Goal: Task Accomplishment & Management: Use online tool/utility

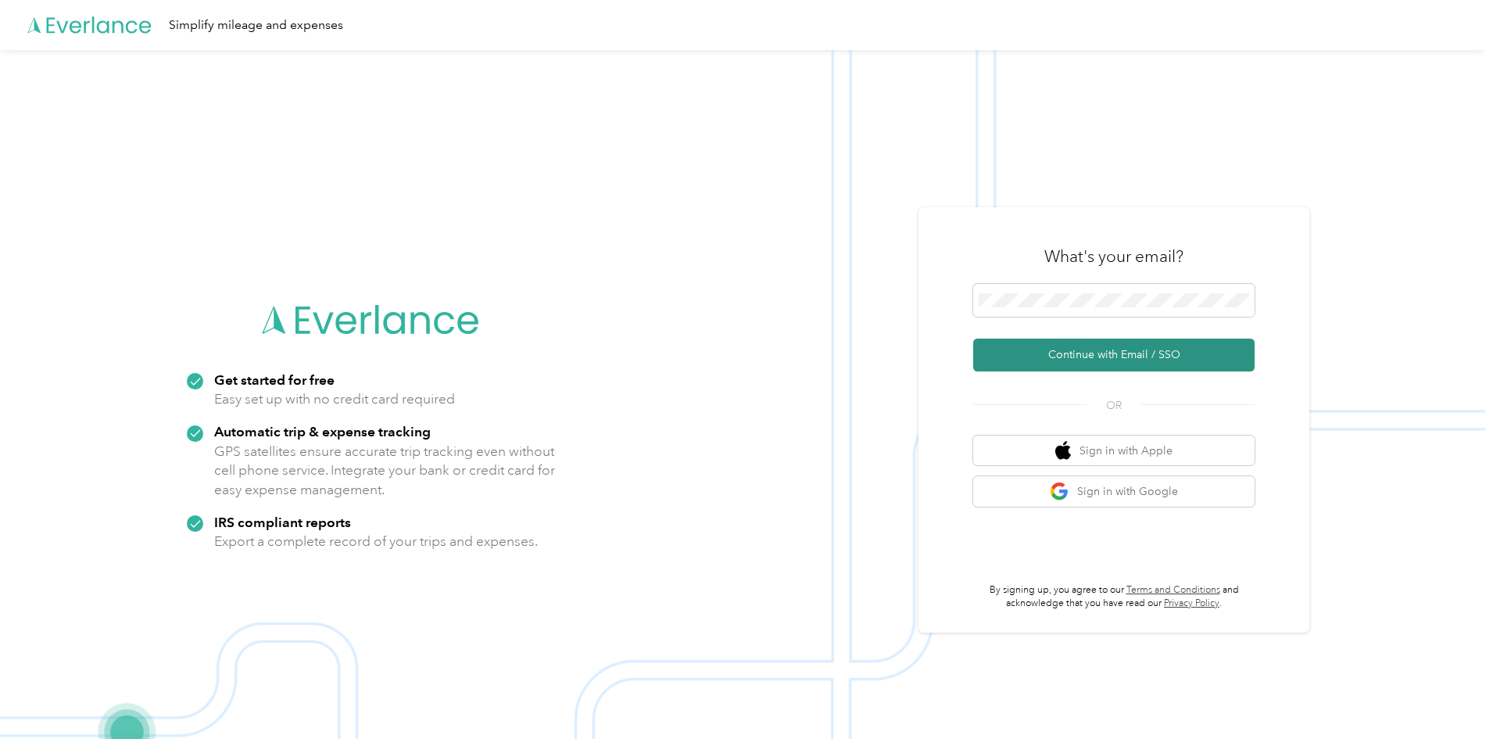
click at [1093, 350] on button "Continue with Email / SSO" at bounding box center [1113, 354] width 281 height 33
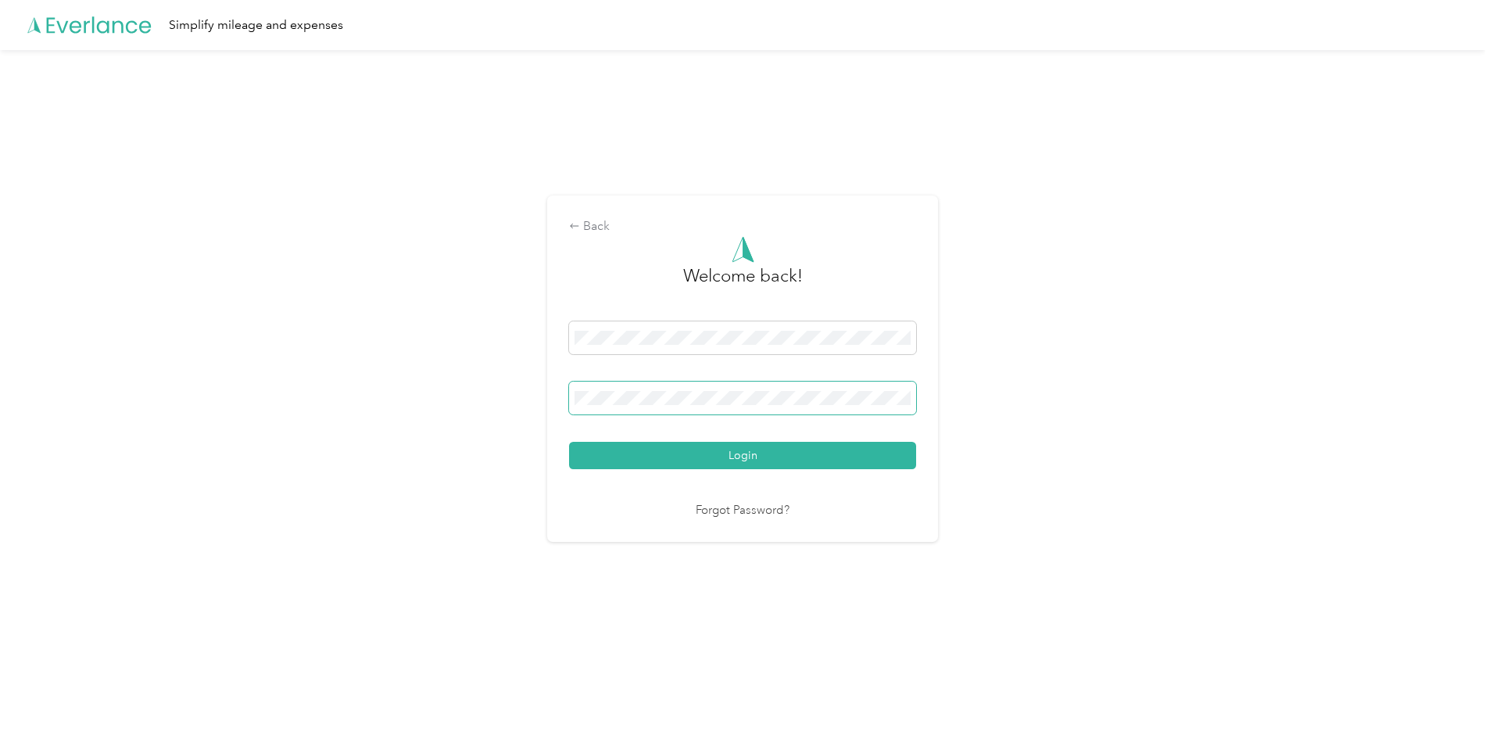
click at [569, 442] on button "Login" at bounding box center [742, 455] width 347 height 27
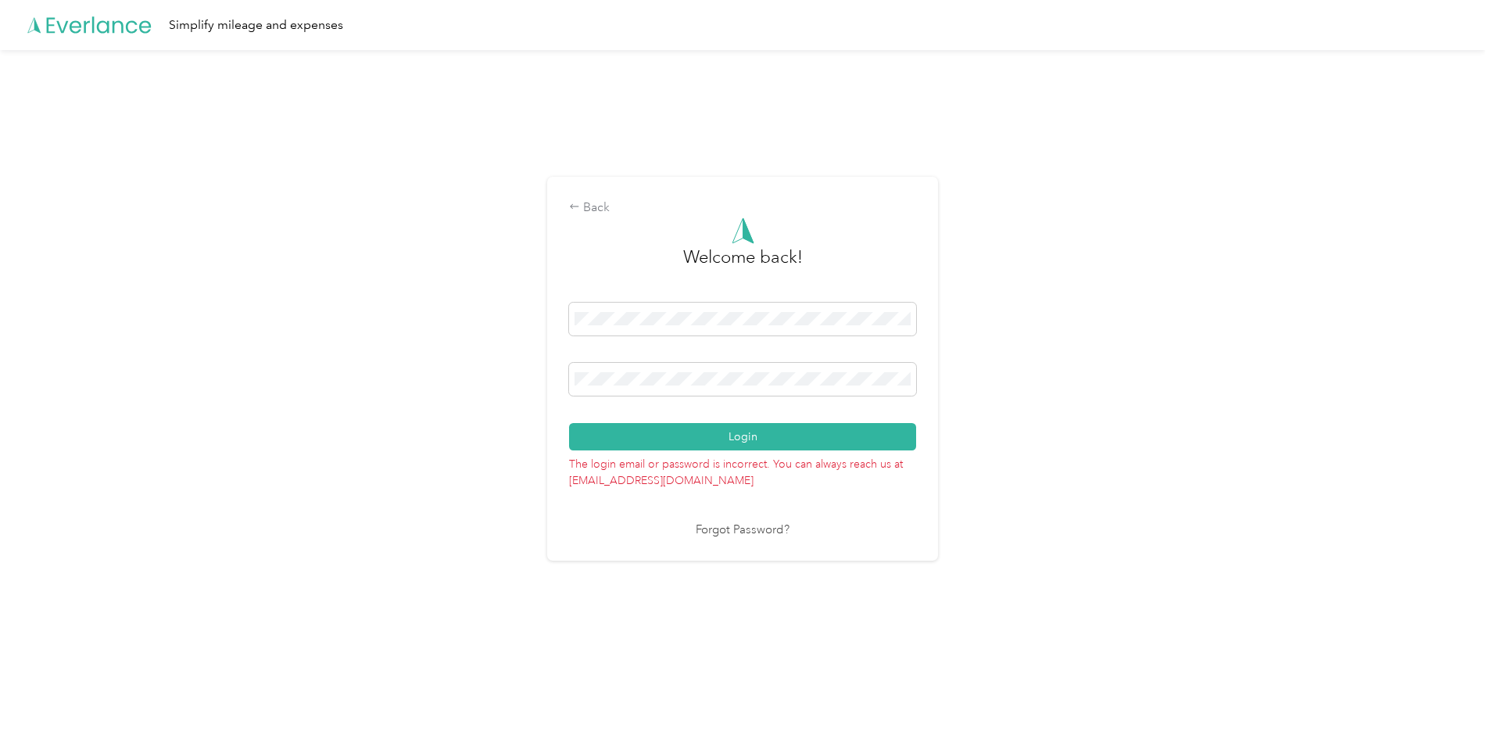
click at [569, 423] on button "Login" at bounding box center [742, 436] width 347 height 27
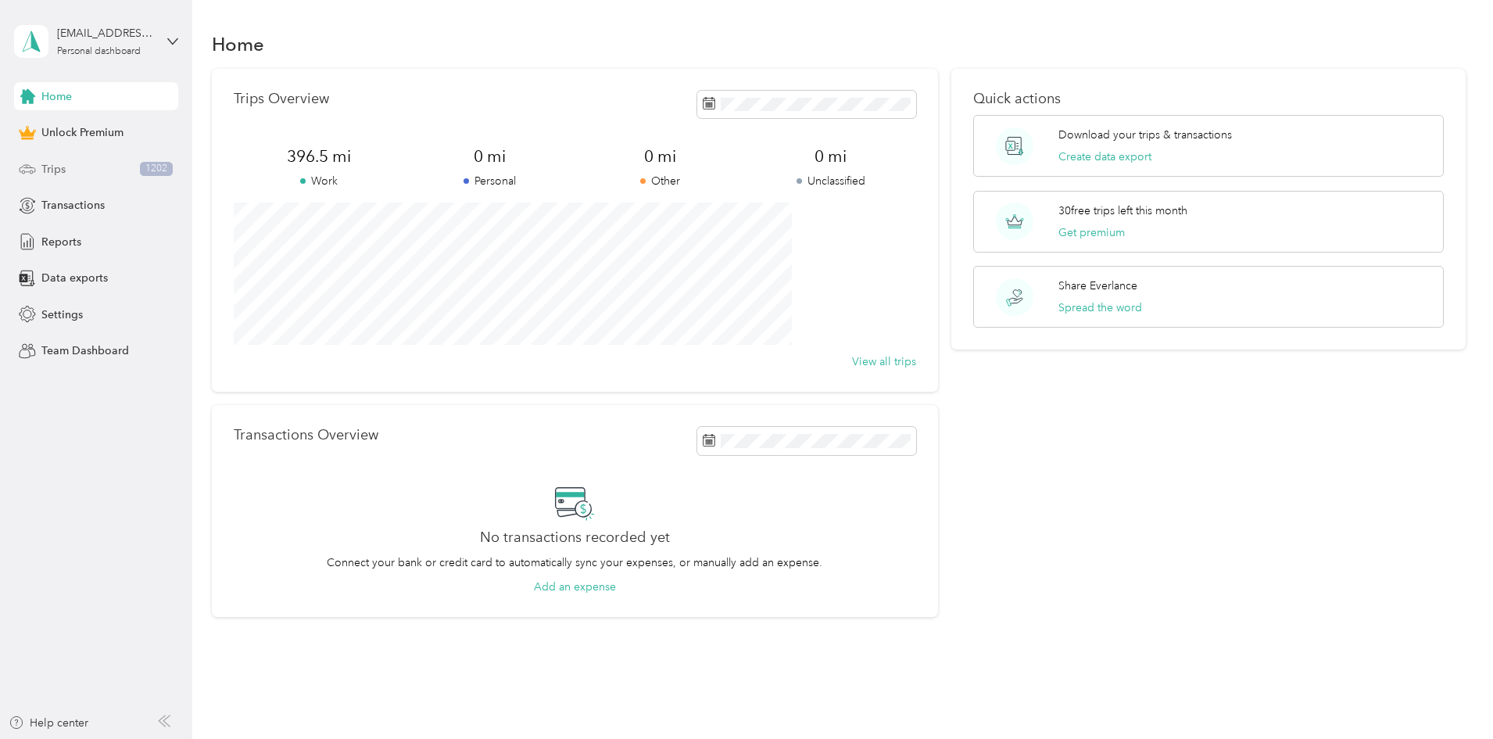
click at [71, 166] on div "Trips 1202" at bounding box center [96, 169] width 164 height 28
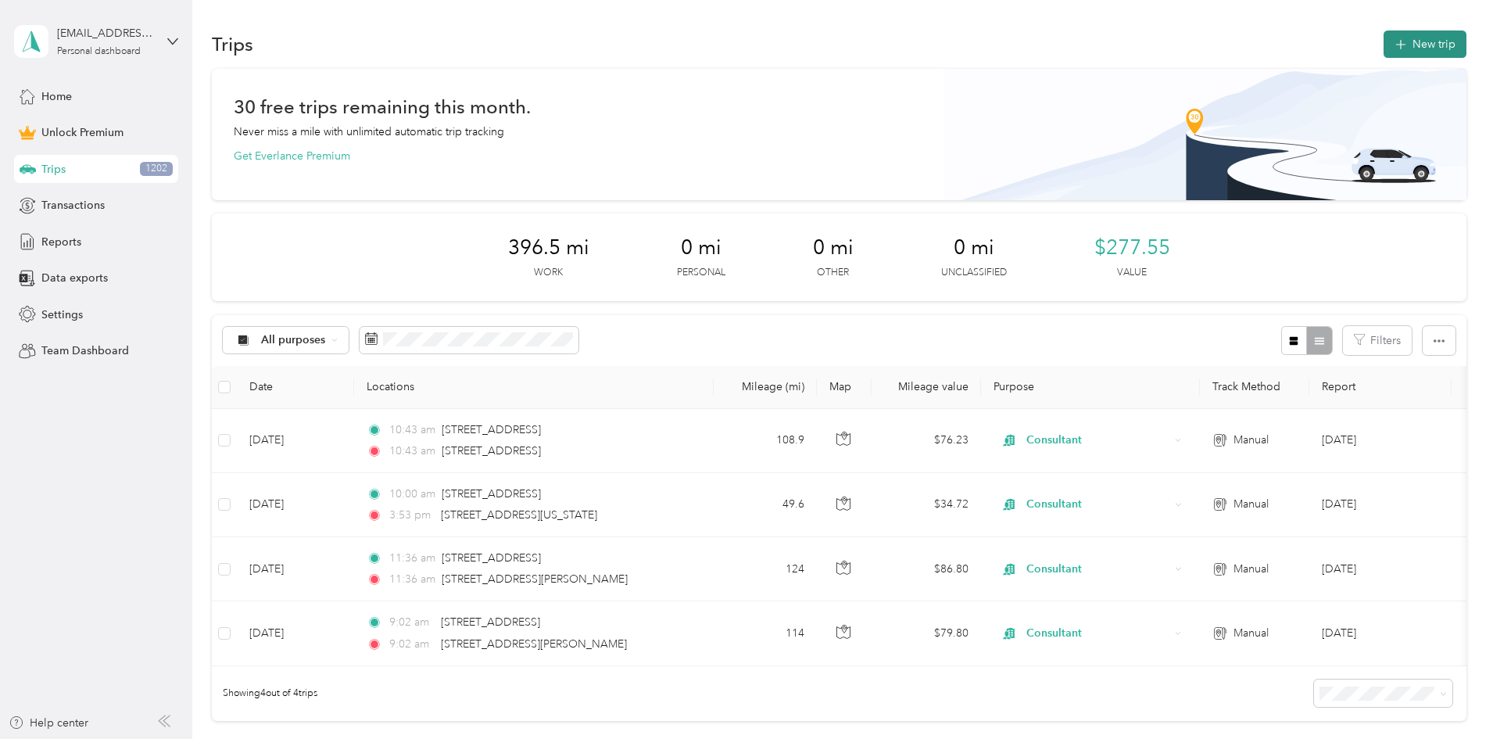
click at [1384, 35] on button "New trip" at bounding box center [1425, 43] width 83 height 27
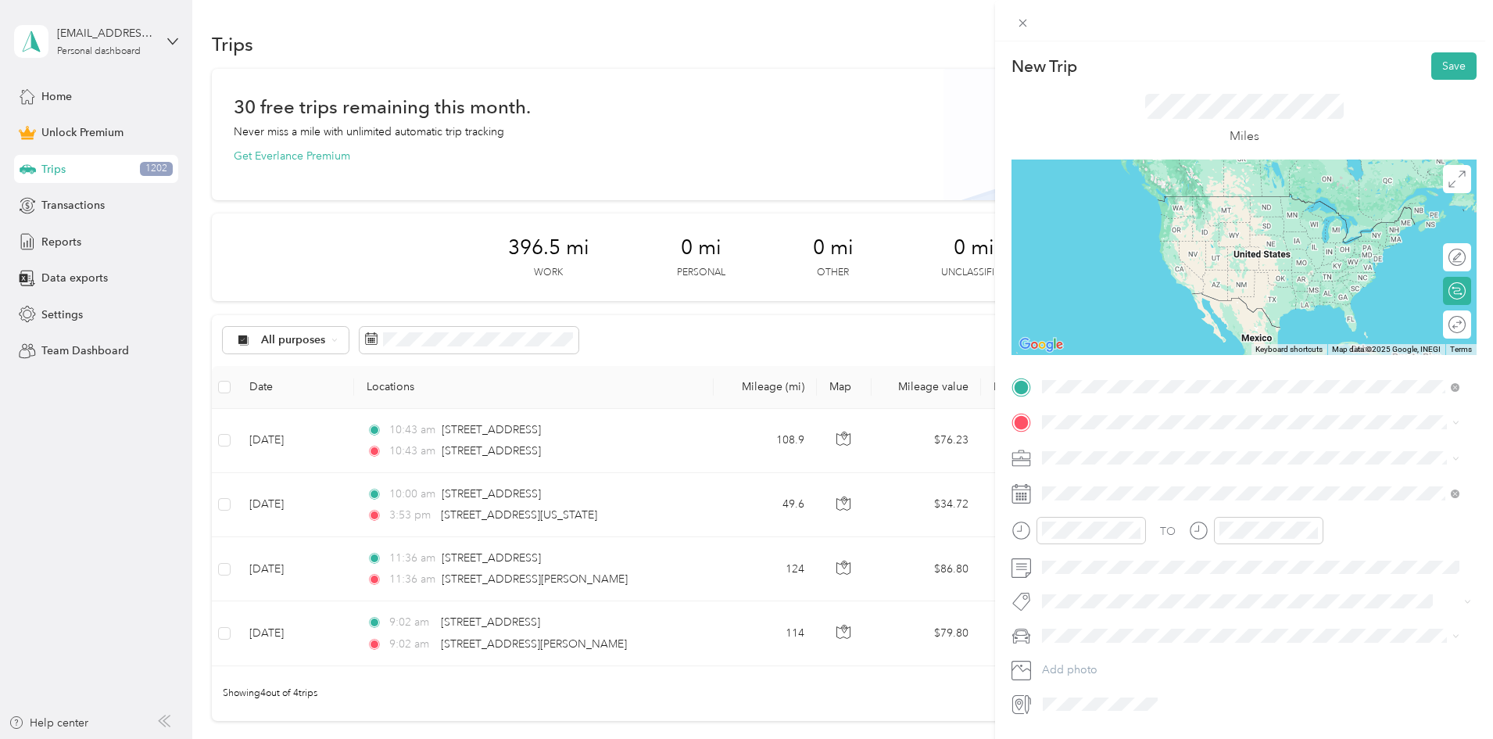
click at [1124, 450] on span "[STREET_ADDRESS][US_STATE]" at bounding box center [1150, 443] width 156 height 14
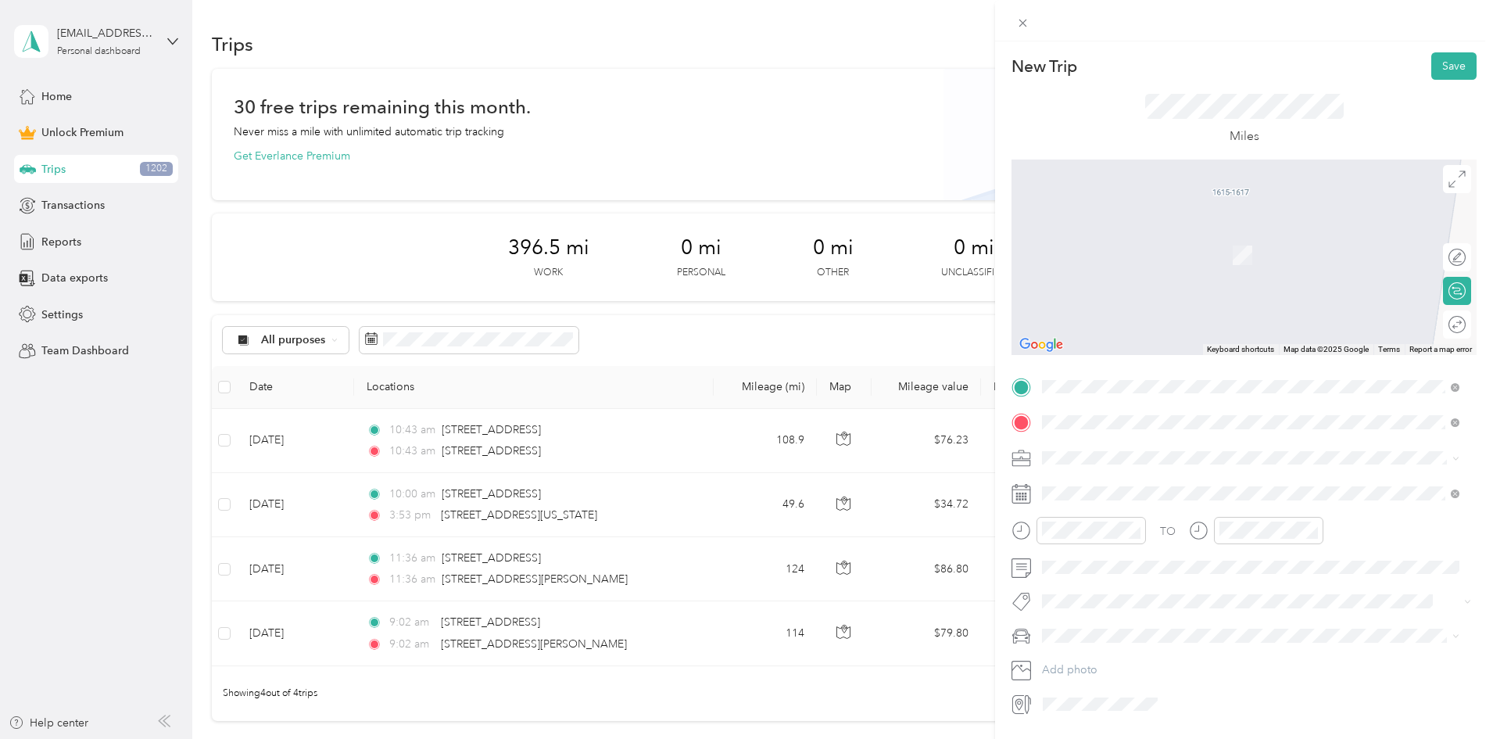
click at [1147, 479] on span "[STREET_ADDRESS][PERSON_NAME][US_STATE]" at bounding box center [1193, 478] width 243 height 14
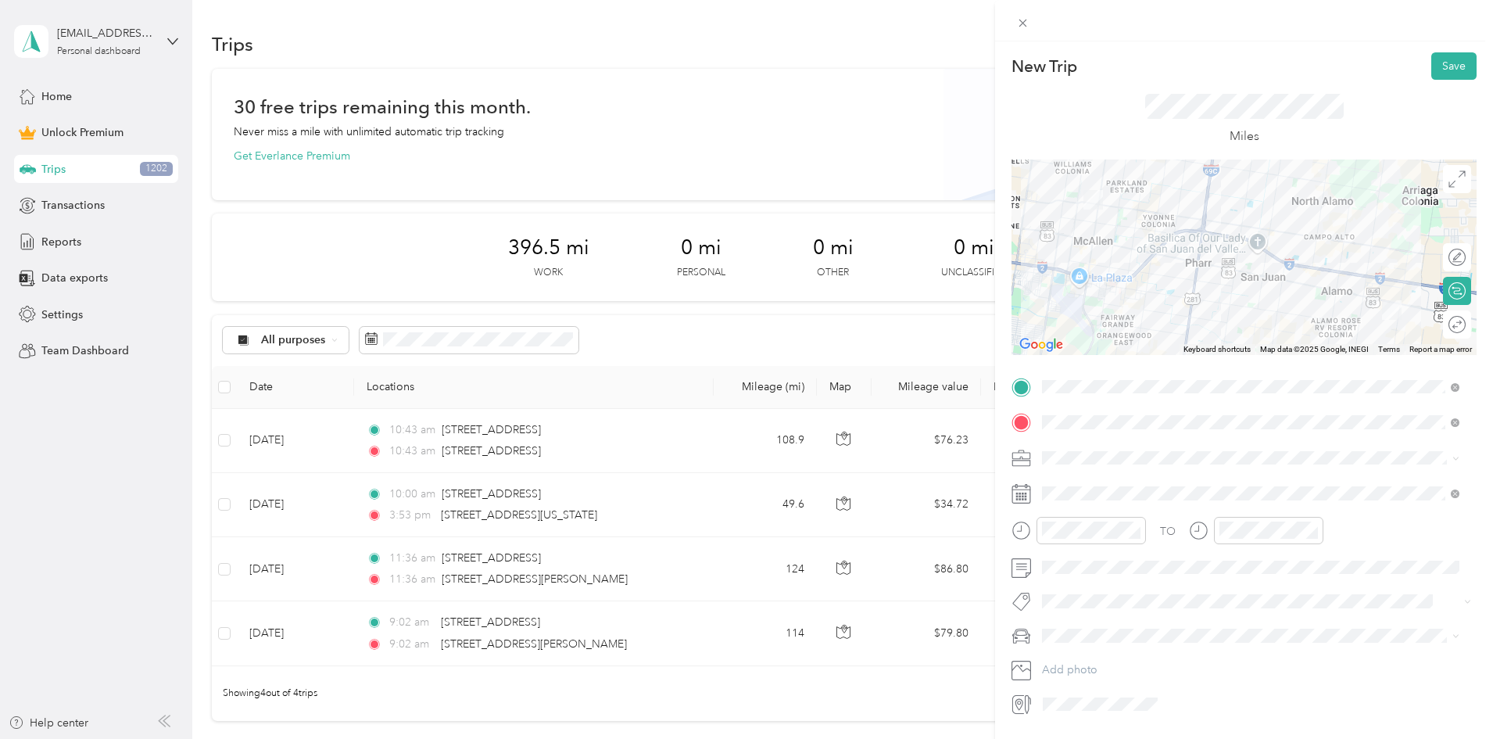
click at [1271, 449] on span at bounding box center [1257, 458] width 440 height 25
click at [1103, 550] on ol "Work Personal Consultant Other Charity Medical Moving Commute" at bounding box center [1251, 580] width 428 height 219
click at [1088, 544] on ol "Work Personal Consultant Other Charity Medical Moving Commute" at bounding box center [1251, 573] width 428 height 219
click at [1132, 447] on span at bounding box center [1257, 458] width 440 height 25
click at [1071, 535] on span "Consultant" at bounding box center [1073, 531] width 52 height 13
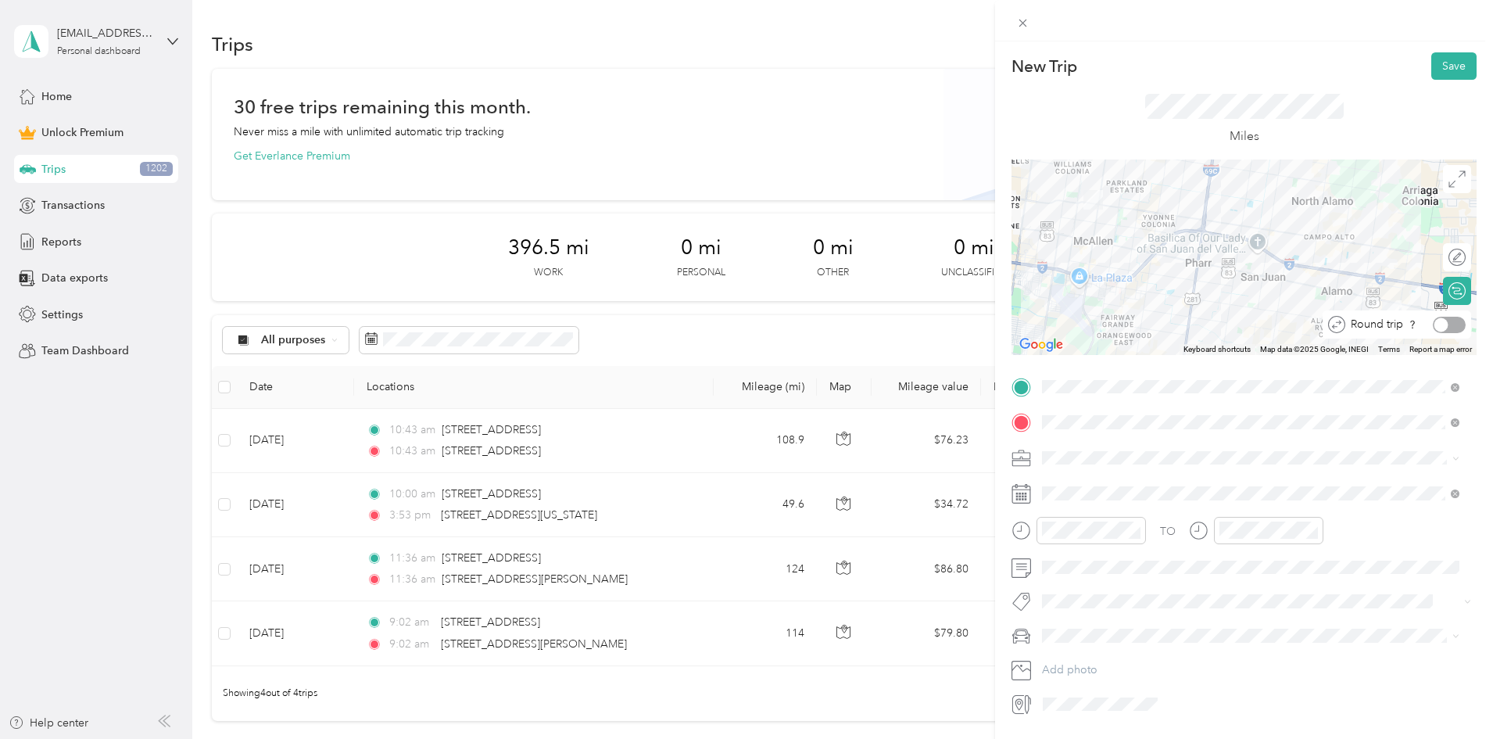
click at [1434, 324] on div at bounding box center [1441, 324] width 14 height 14
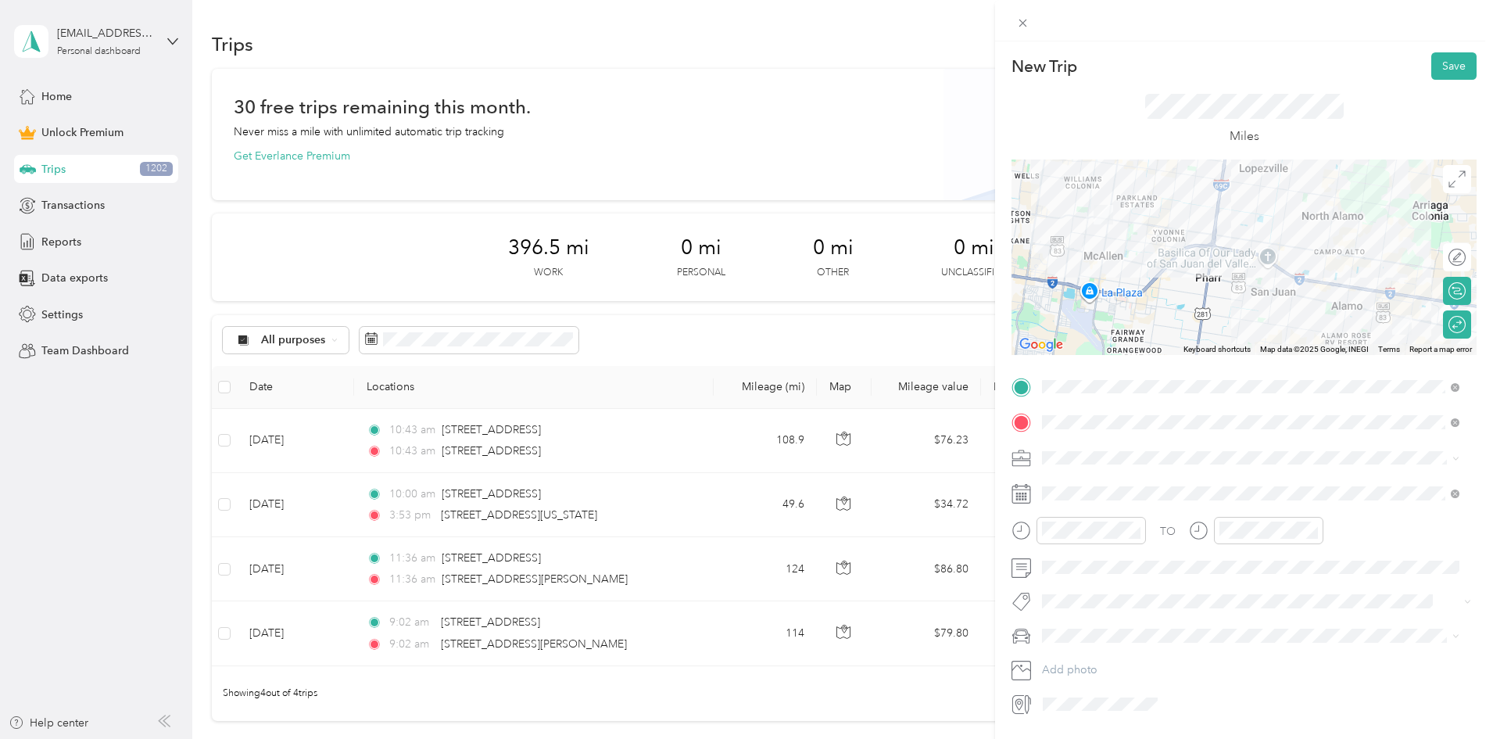
drag, startPoint x: 1165, startPoint y: 213, endPoint x: 1176, endPoint y: 227, distance: 17.2
click at [1176, 227] on div at bounding box center [1243, 256] width 465 height 195
click at [1196, 230] on div at bounding box center [1243, 256] width 465 height 195
click at [1441, 261] on div "Edit route" at bounding box center [1417, 257] width 107 height 28
drag, startPoint x: 1423, startPoint y: 256, endPoint x: 1344, endPoint y: 256, distance: 79.7
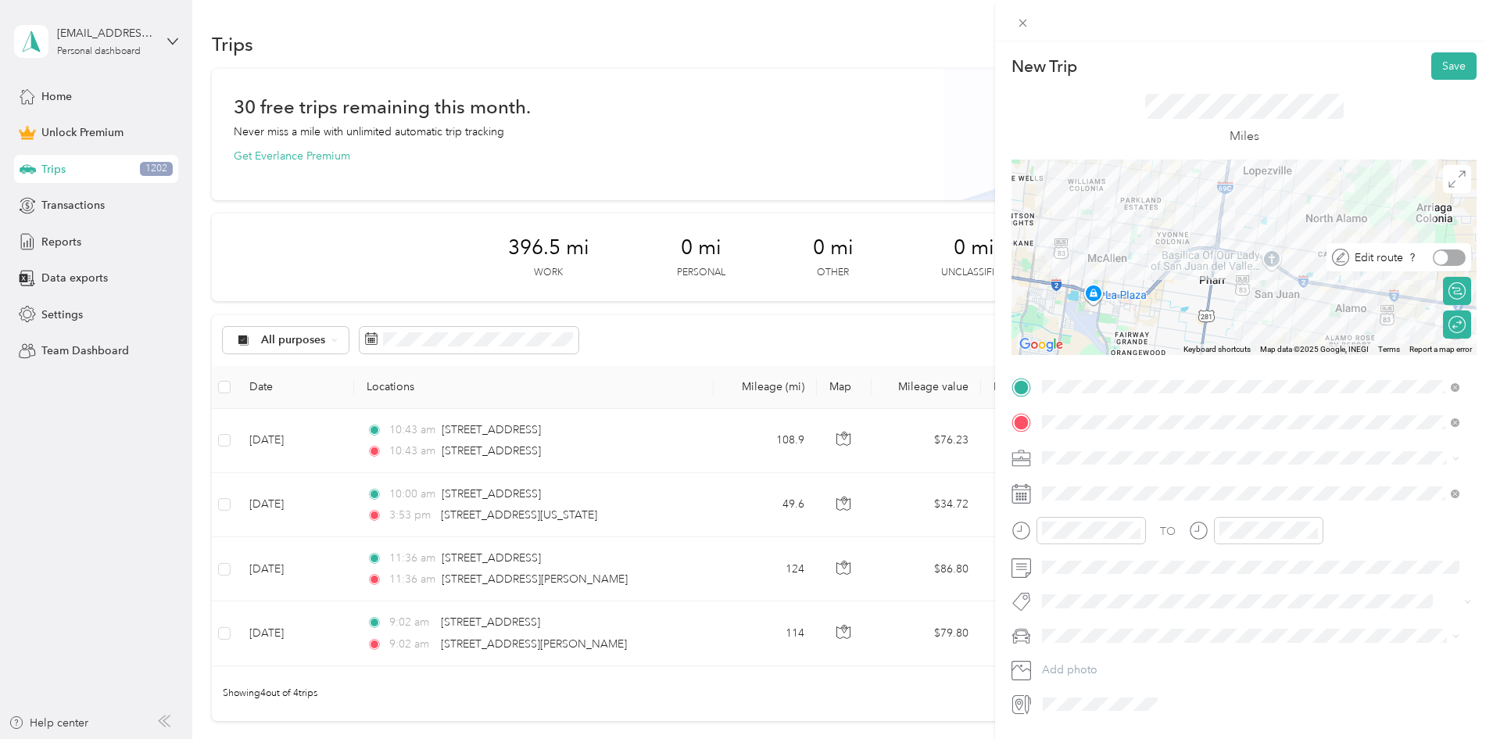
click at [1434, 256] on div at bounding box center [1441, 257] width 14 height 14
drag, startPoint x: 1162, startPoint y: 230, endPoint x: 1170, endPoint y: 175, distance: 55.4
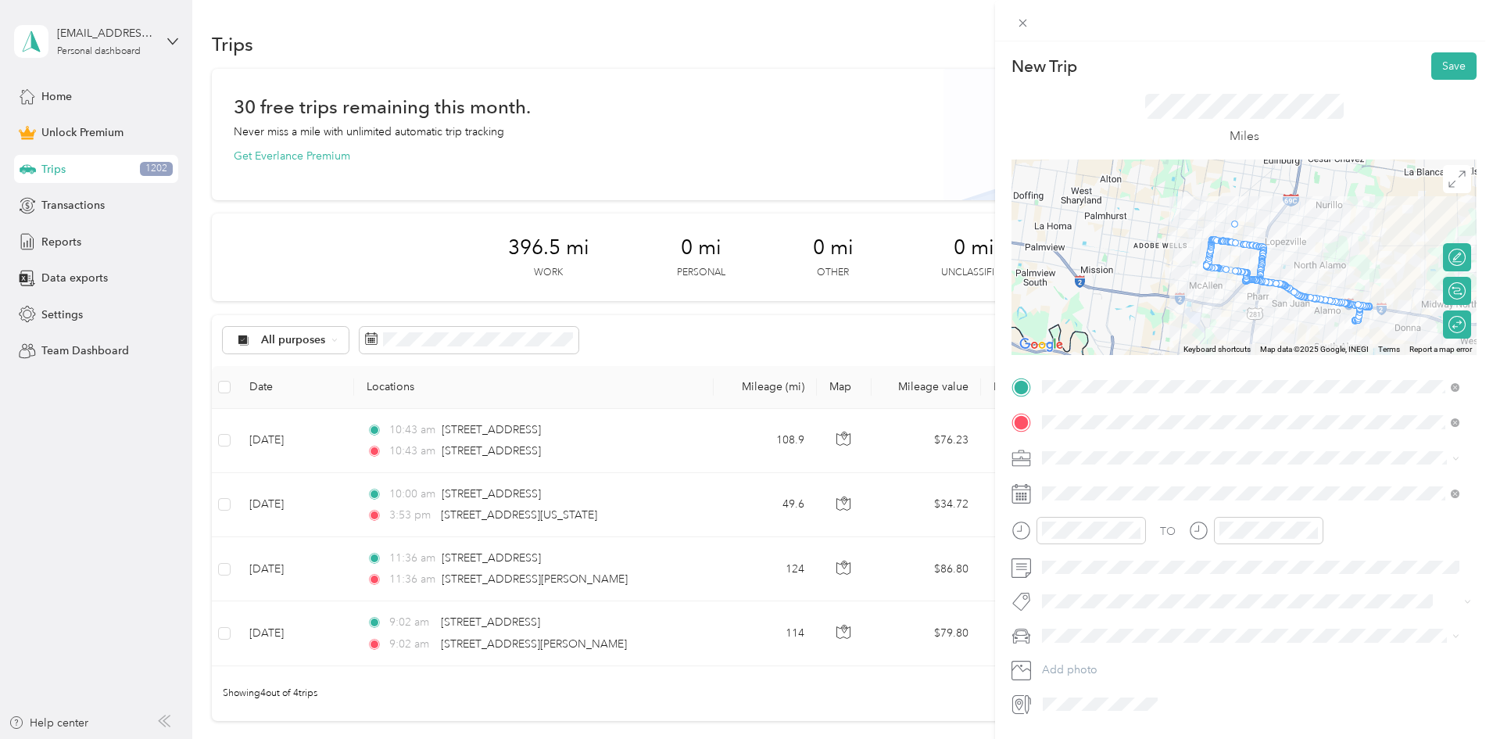
drag, startPoint x: 1230, startPoint y: 238, endPoint x: 1233, endPoint y: 219, distance: 19.7
drag, startPoint x: 1258, startPoint y: 248, endPoint x: 1287, endPoint y: 249, distance: 29.7
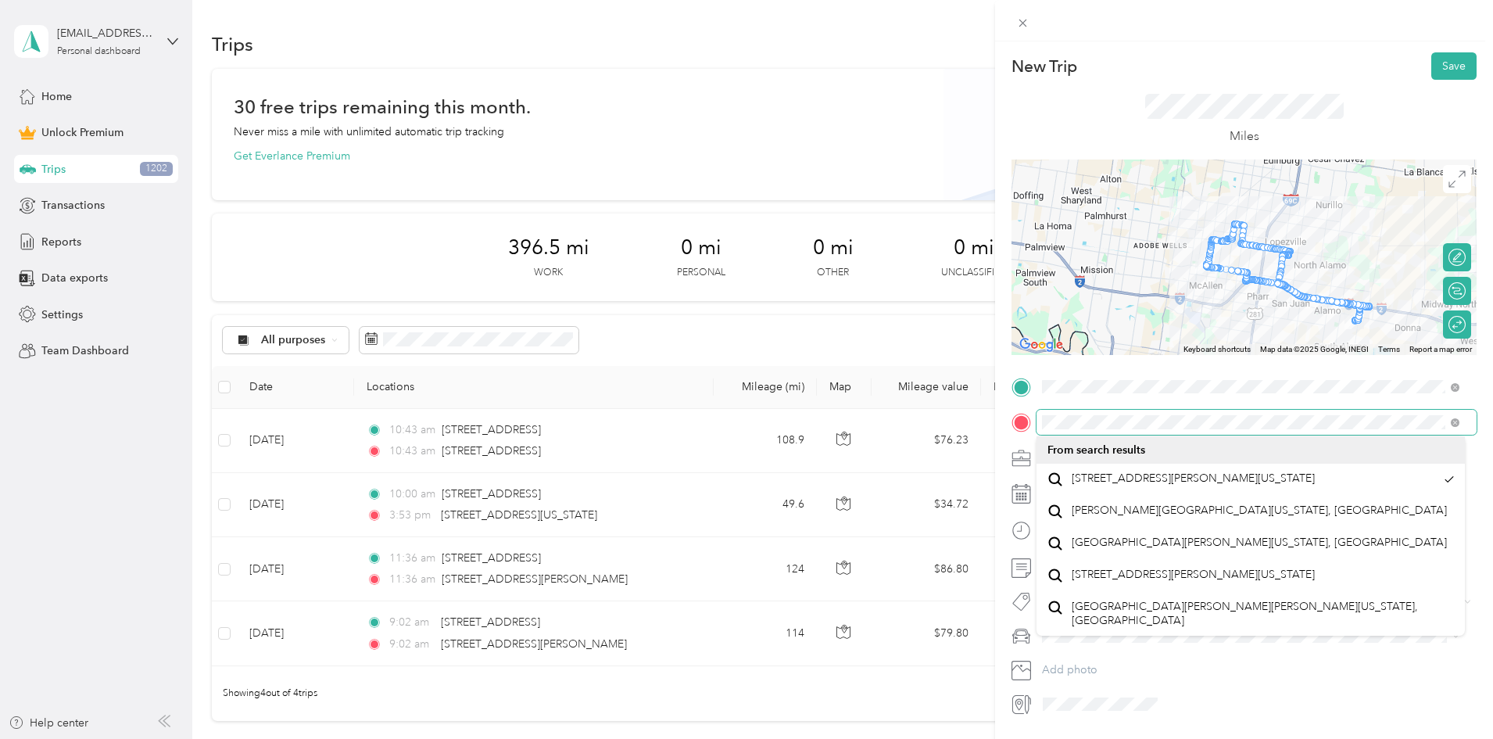
click at [1028, 419] on div at bounding box center [1243, 422] width 465 height 25
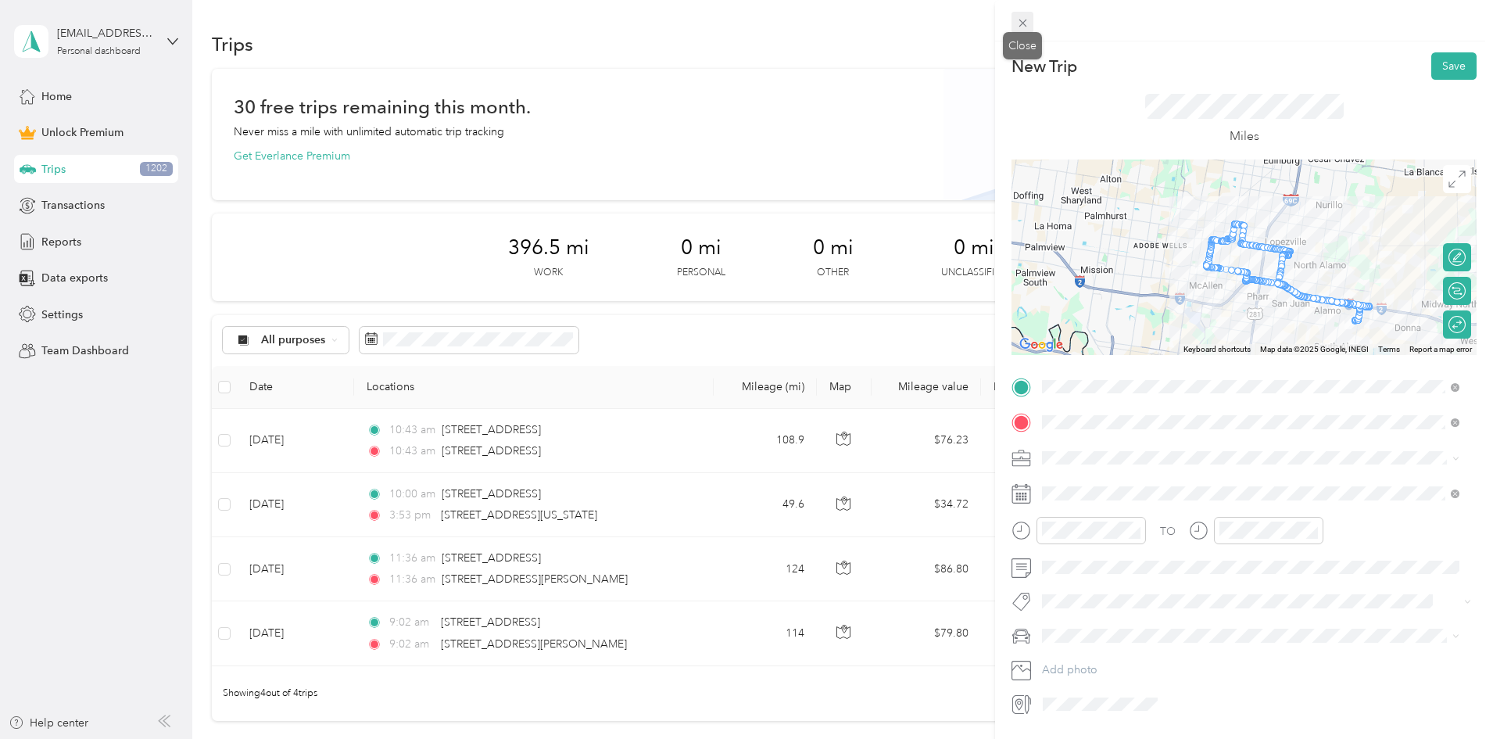
click at [1028, 24] on icon at bounding box center [1022, 22] width 13 height 13
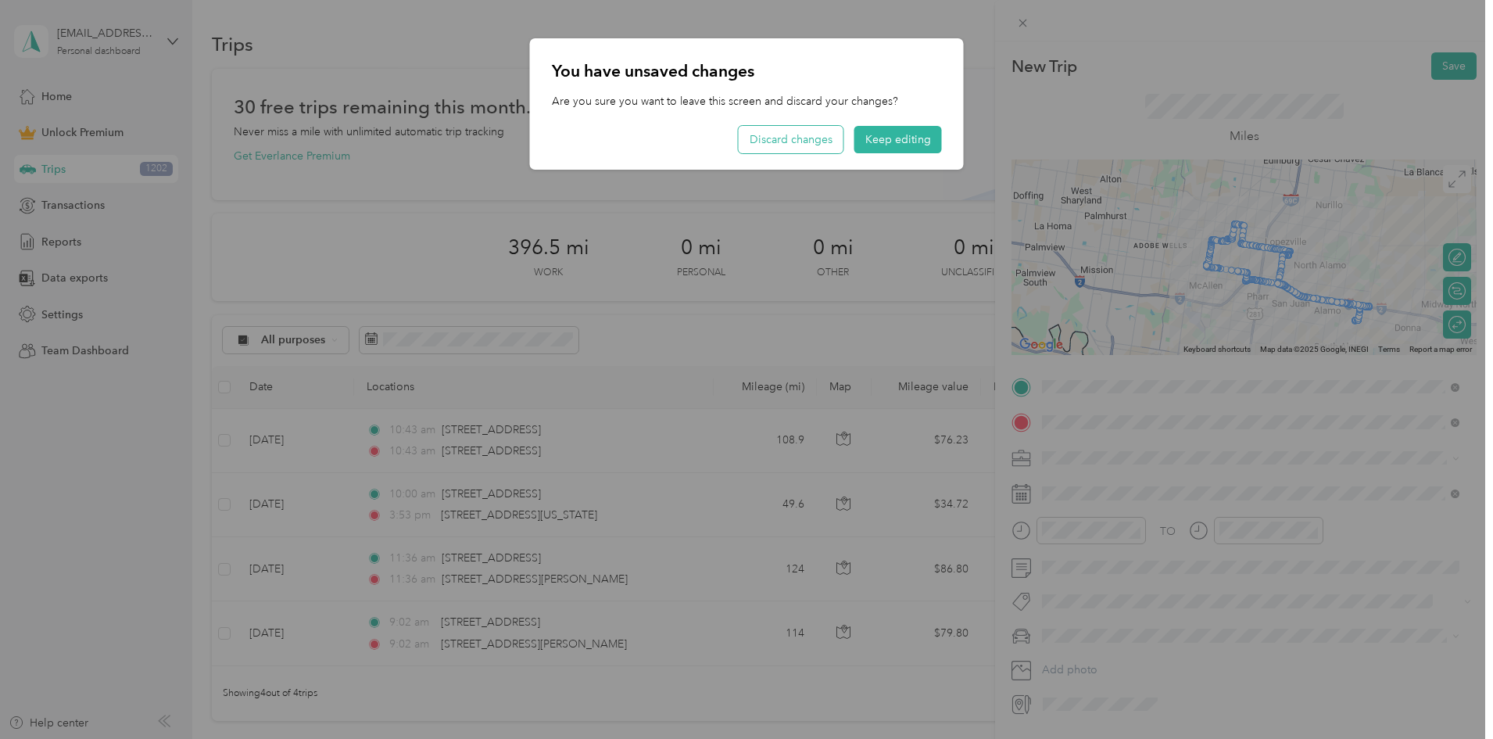
click at [823, 146] on button "Discard changes" at bounding box center [791, 139] width 105 height 27
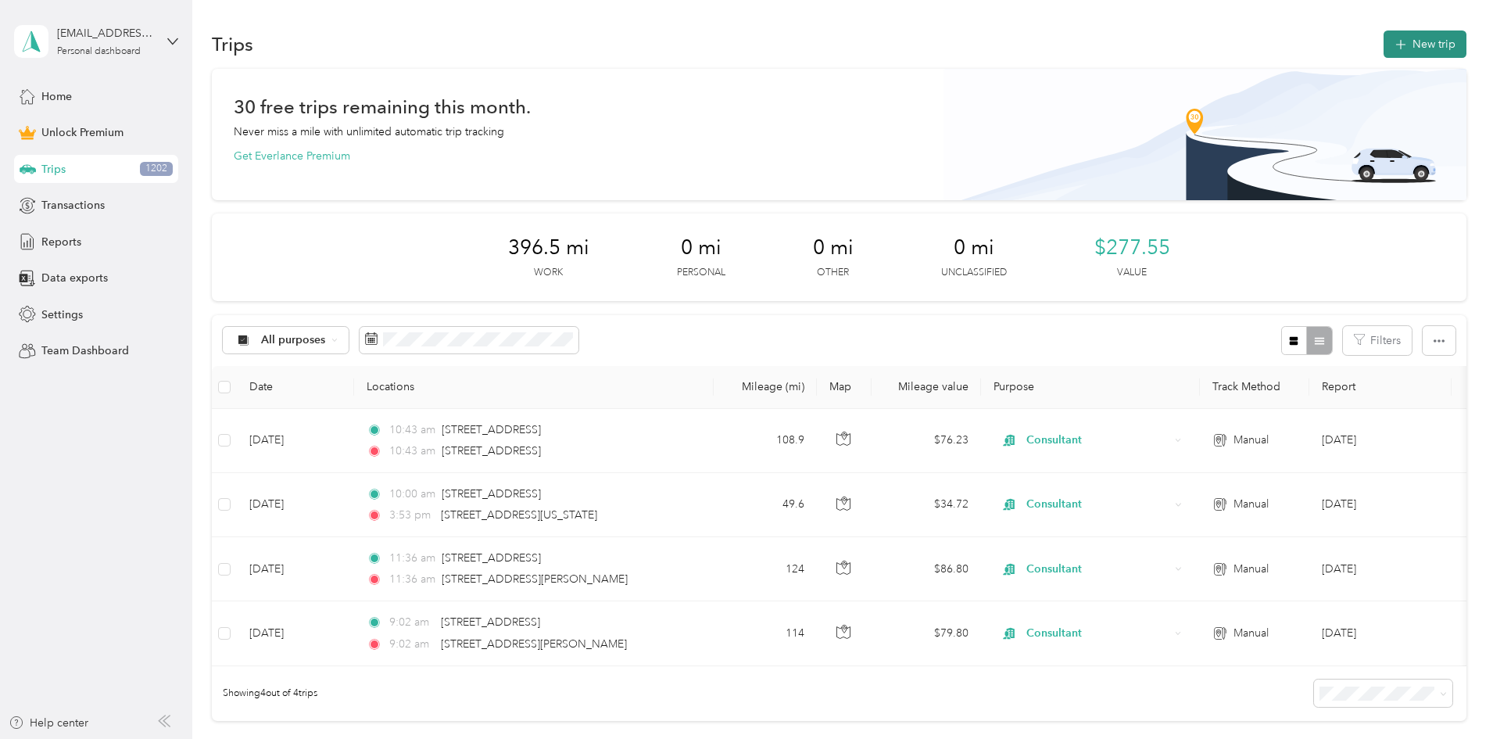
click at [1384, 46] on button "New trip" at bounding box center [1425, 43] width 83 height 27
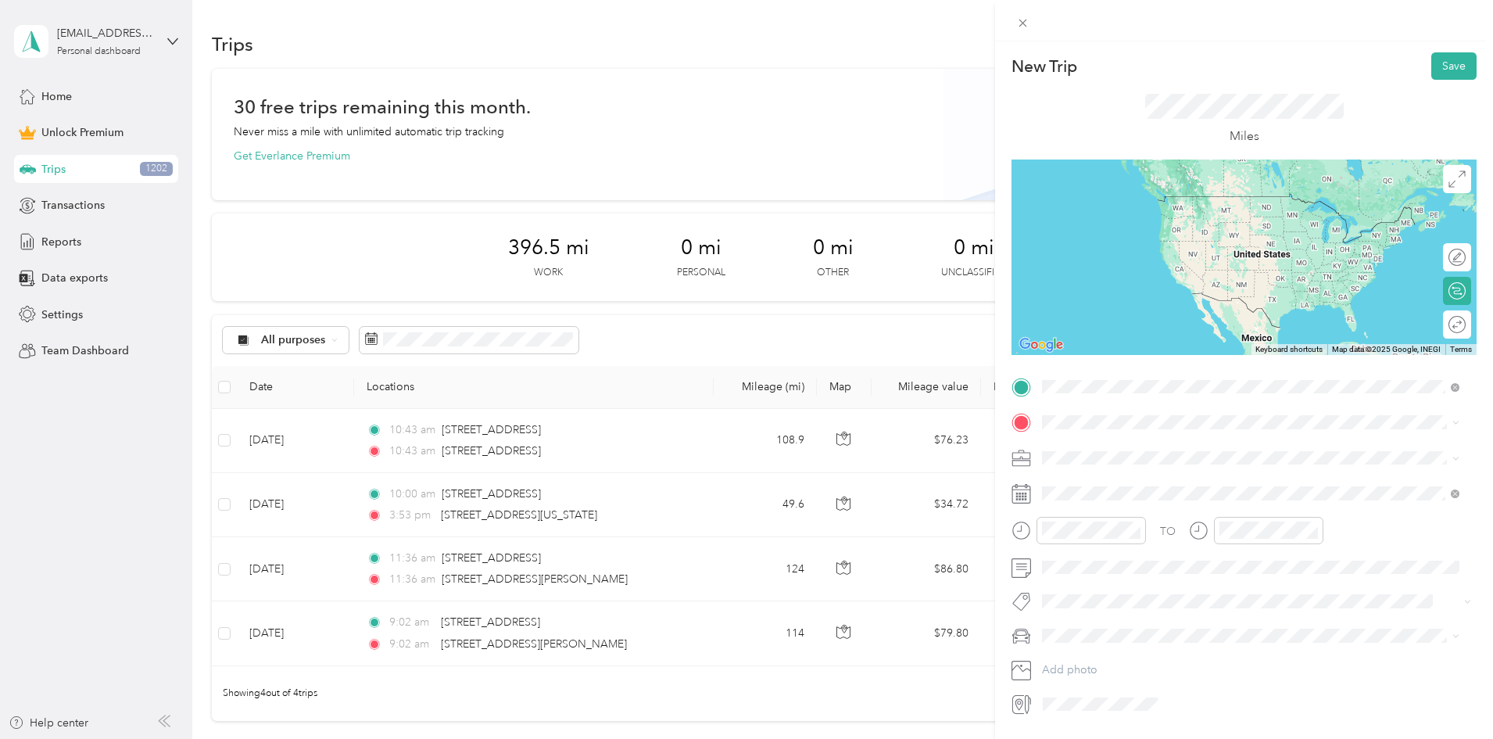
click at [1142, 450] on span "[STREET_ADDRESS][US_STATE]" at bounding box center [1150, 443] width 156 height 14
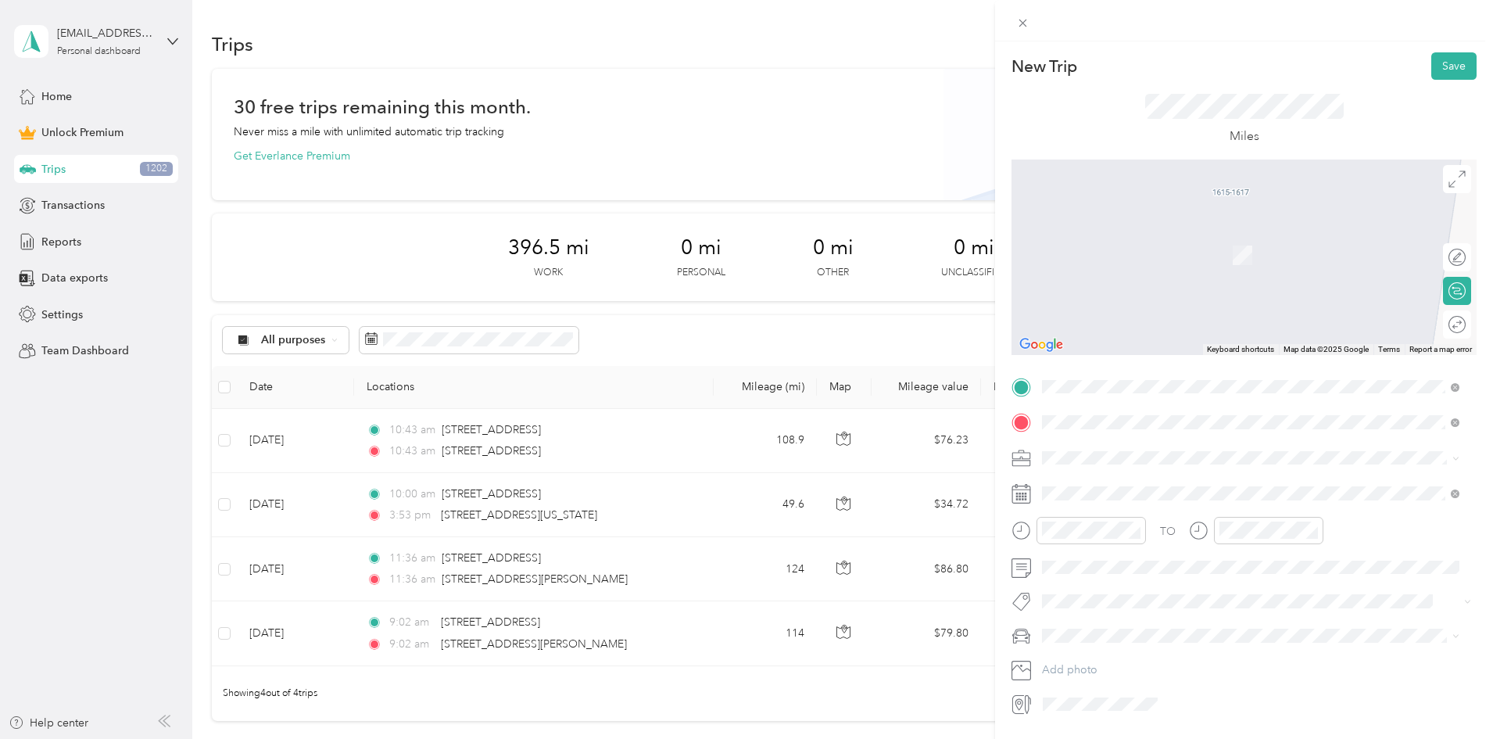
click at [1474, 526] on form "New Trip Save This trip cannot be edited because it is either under review, app…" at bounding box center [1244, 384] width 498 height 664
click at [1158, 483] on span "[STREET_ADDRESS][PERSON_NAME][US_STATE]" at bounding box center [1193, 478] width 243 height 14
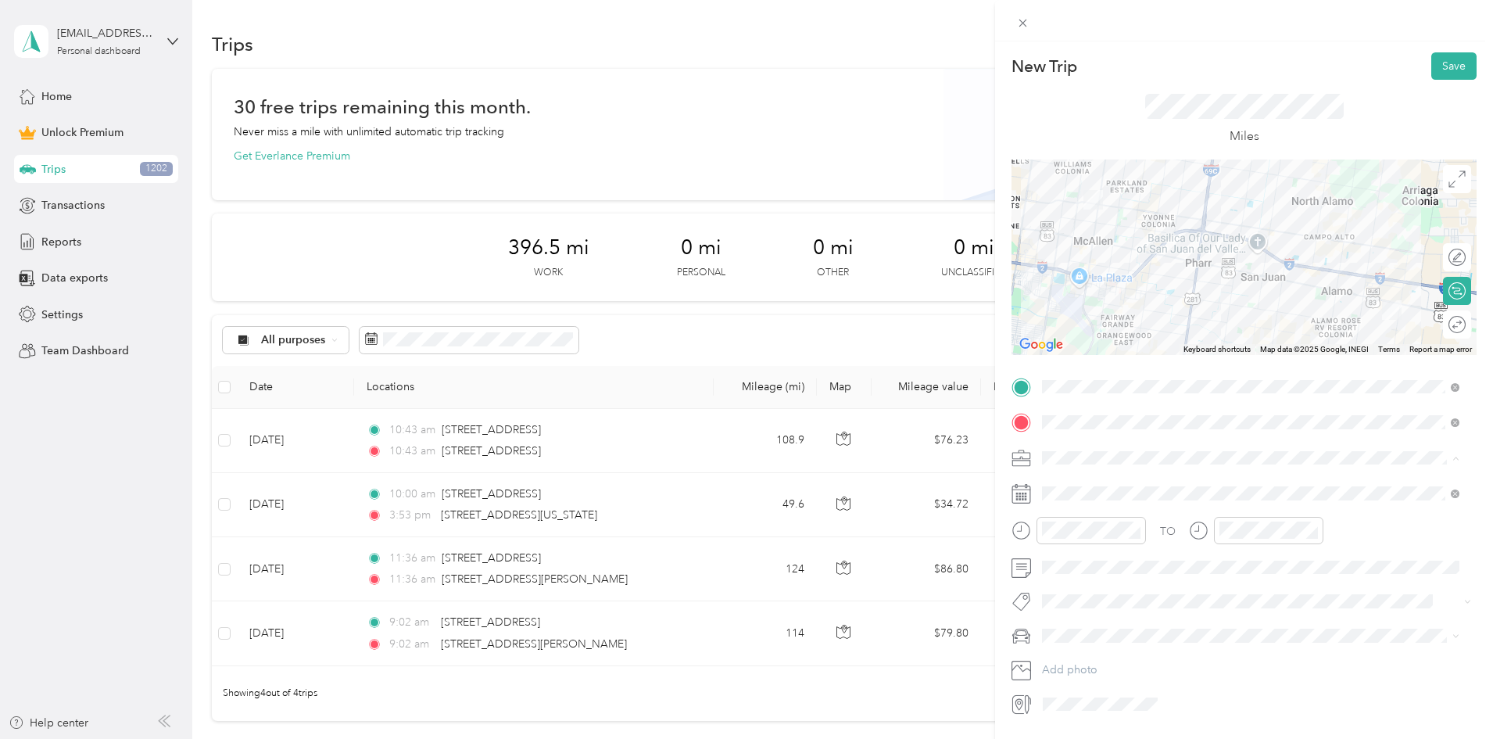
click at [1086, 536] on span "Consultant" at bounding box center [1073, 539] width 52 height 13
click at [1434, 257] on div at bounding box center [1441, 257] width 14 height 14
click at [1434, 327] on div at bounding box center [1441, 324] width 14 height 14
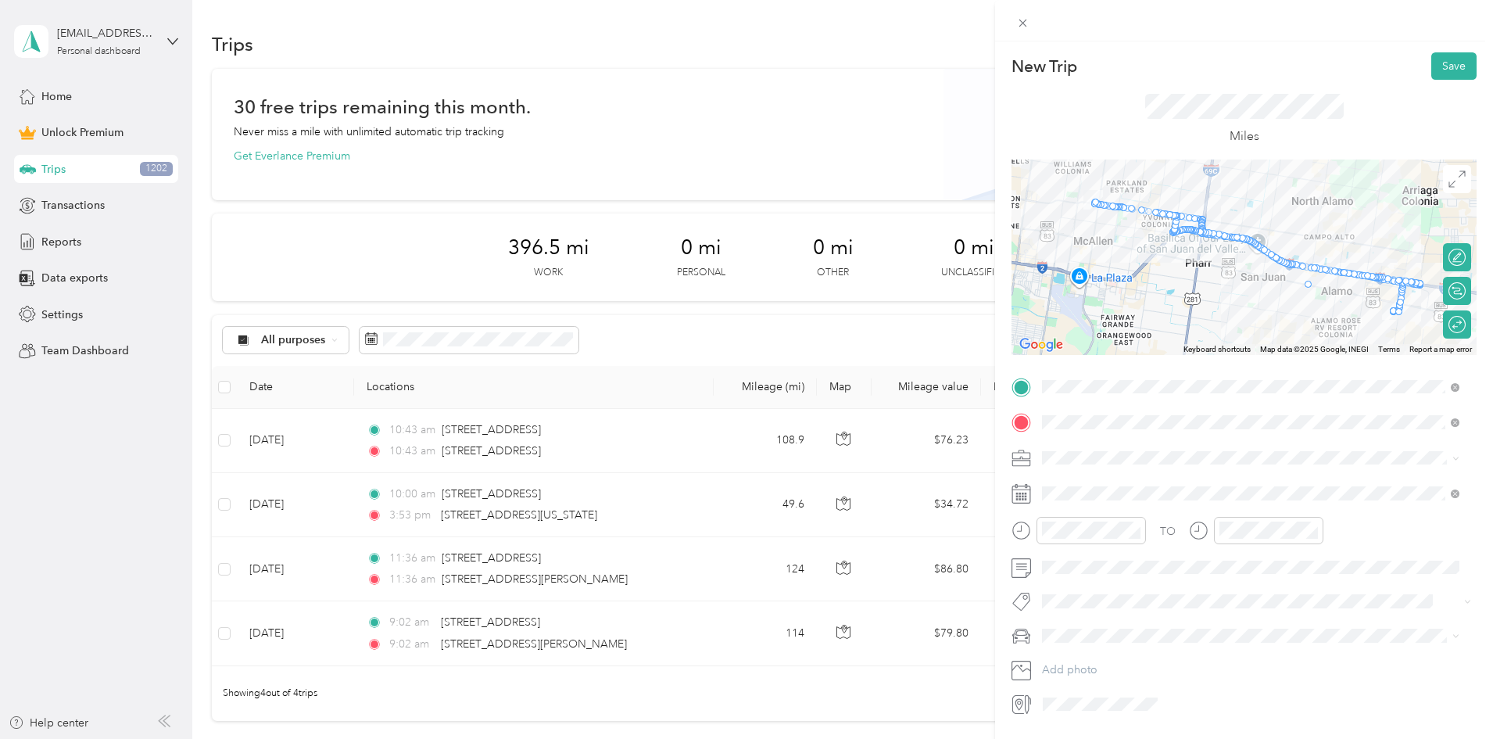
drag, startPoint x: 1303, startPoint y: 269, endPoint x: 1303, endPoint y: 288, distance: 18.8
drag, startPoint x: 1294, startPoint y: 262, endPoint x: 1300, endPoint y: 226, distance: 36.4
drag, startPoint x: 1302, startPoint y: 266, endPoint x: 1311, endPoint y: 219, distance: 47.7
drag, startPoint x: 1276, startPoint y: 265, endPoint x: 1268, endPoint y: 317, distance: 53.1
